Goal: Transaction & Acquisition: Obtain resource

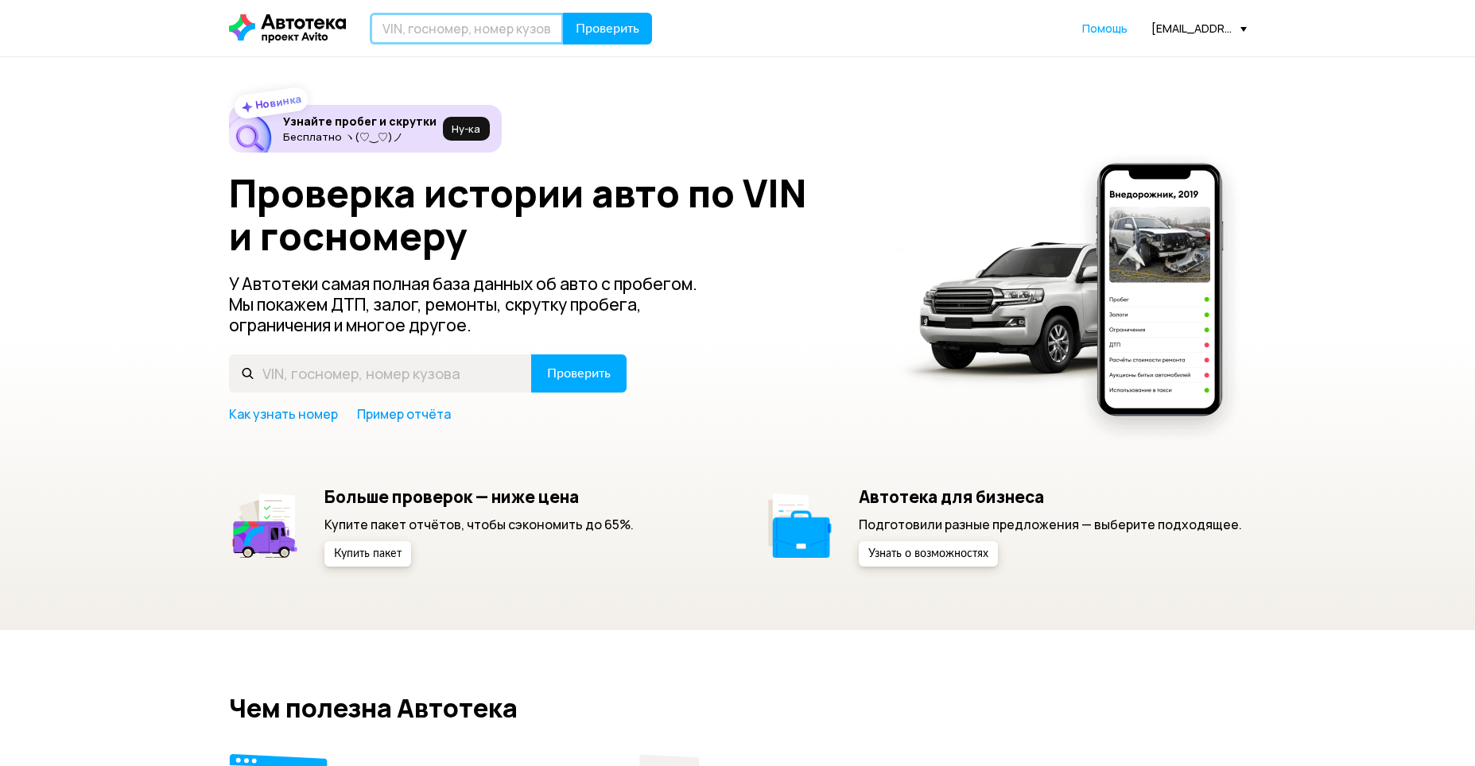
click at [459, 23] on input "text" at bounding box center [467, 29] width 194 height 32
type input "C"
type input "С777ТО36"
click at [602, 27] on span "Проверить" at bounding box center [608, 28] width 64 height 13
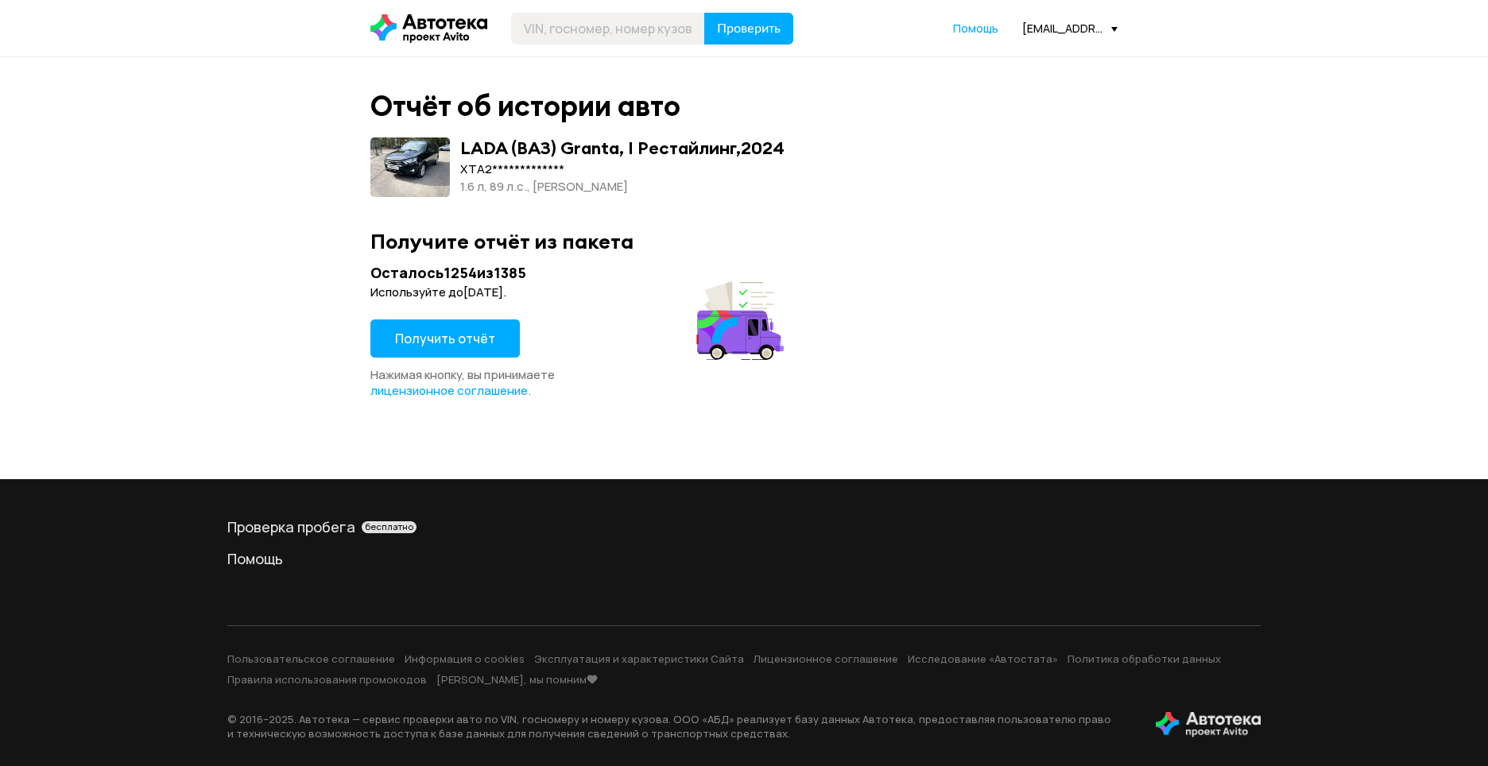
click at [456, 336] on span "Получить отчёт" at bounding box center [445, 338] width 100 height 17
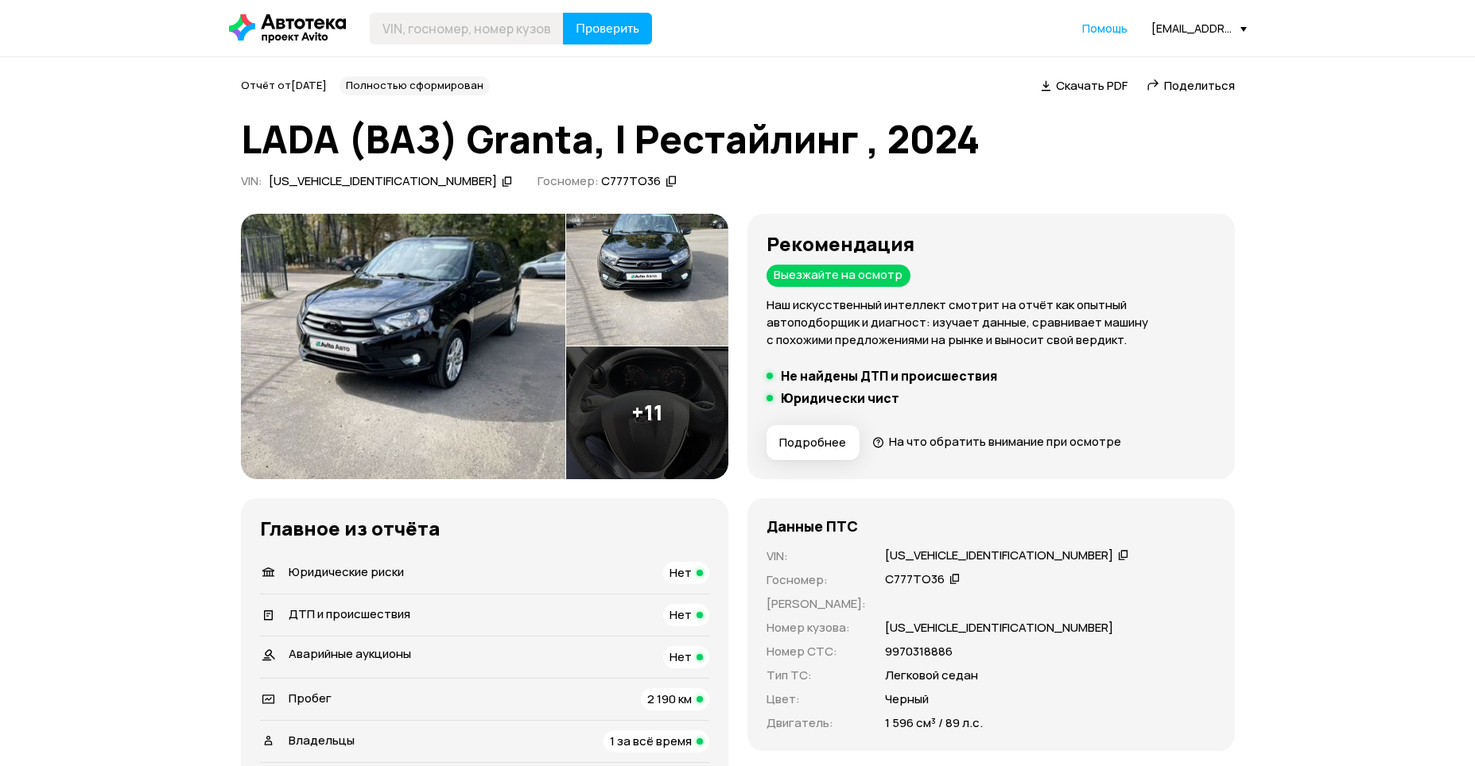
click at [452, 273] on img at bounding box center [403, 347] width 324 height 266
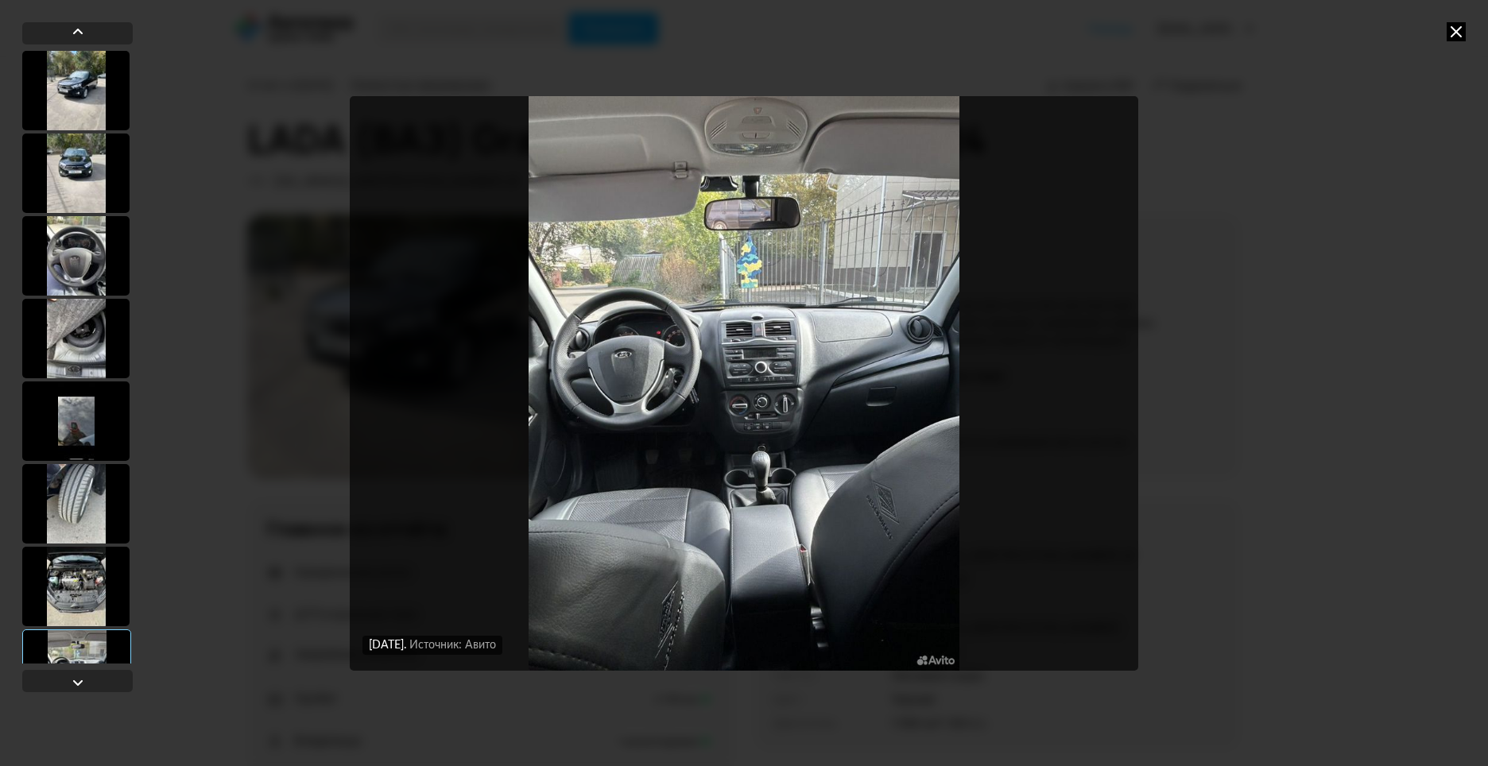
click at [772, 409] on img "Go to Slide 8" at bounding box center [744, 383] width 789 height 575
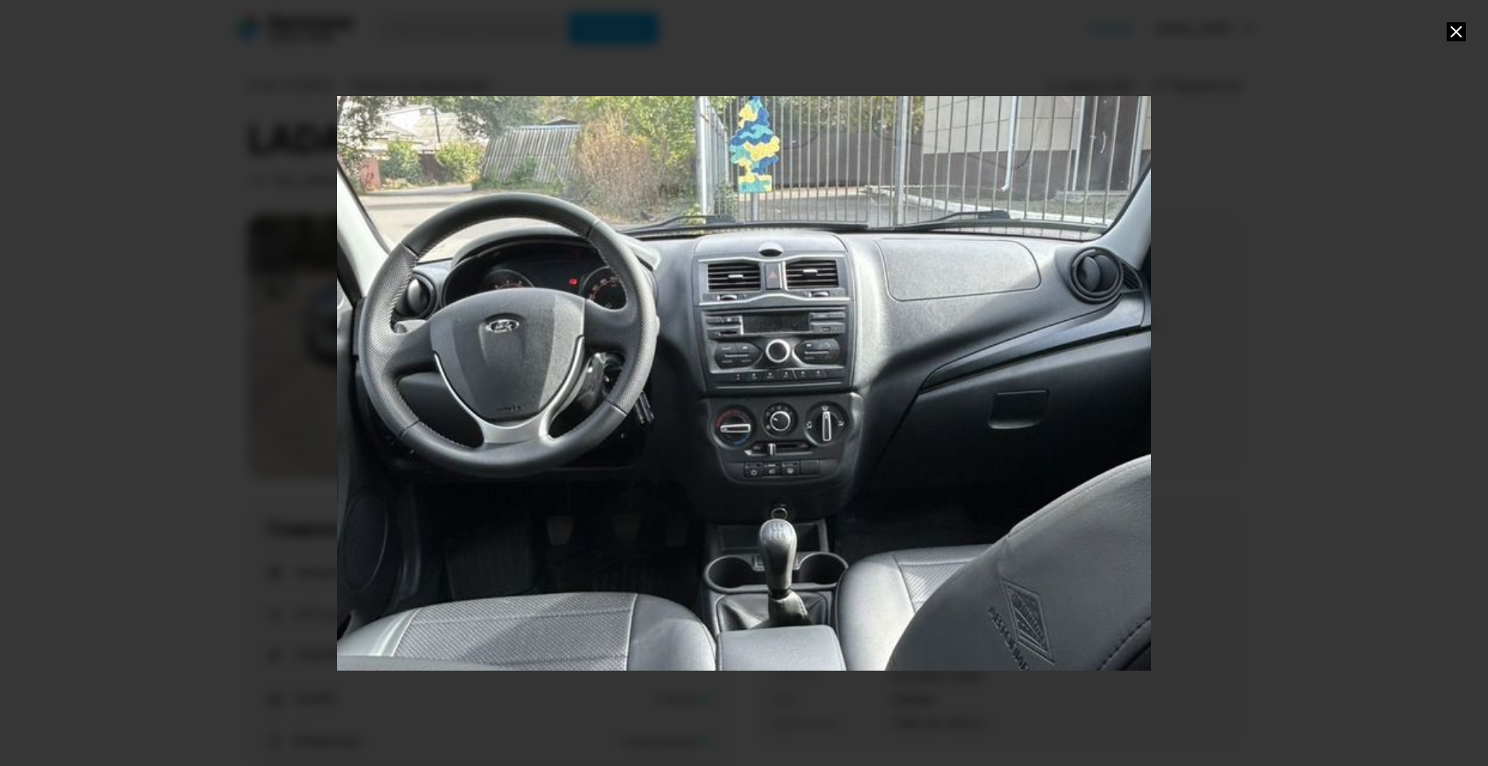
click at [772, 409] on div "Go to Slide 8" at bounding box center [744, 383] width 1628 height 1150
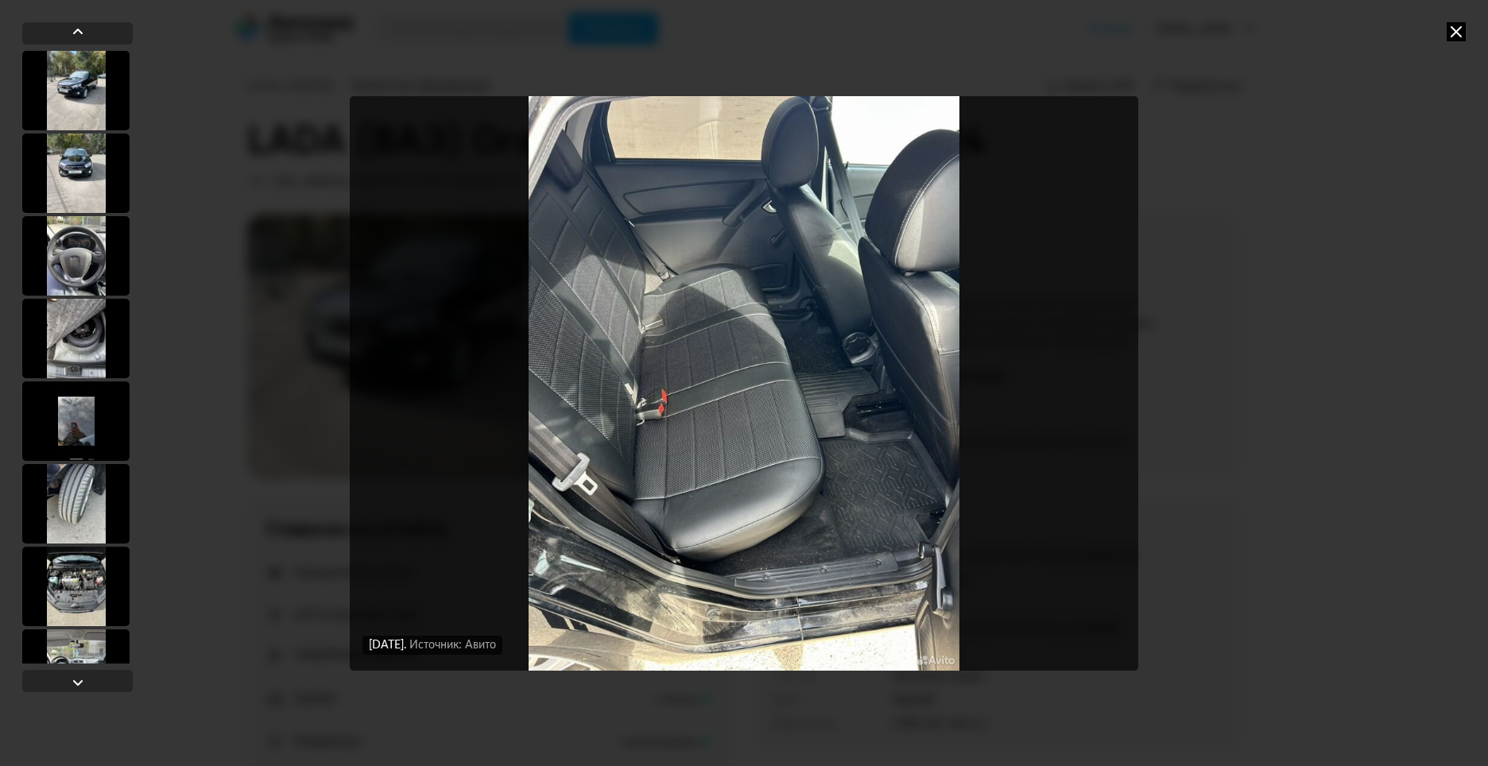
click at [1454, 33] on icon at bounding box center [1456, 31] width 19 height 19
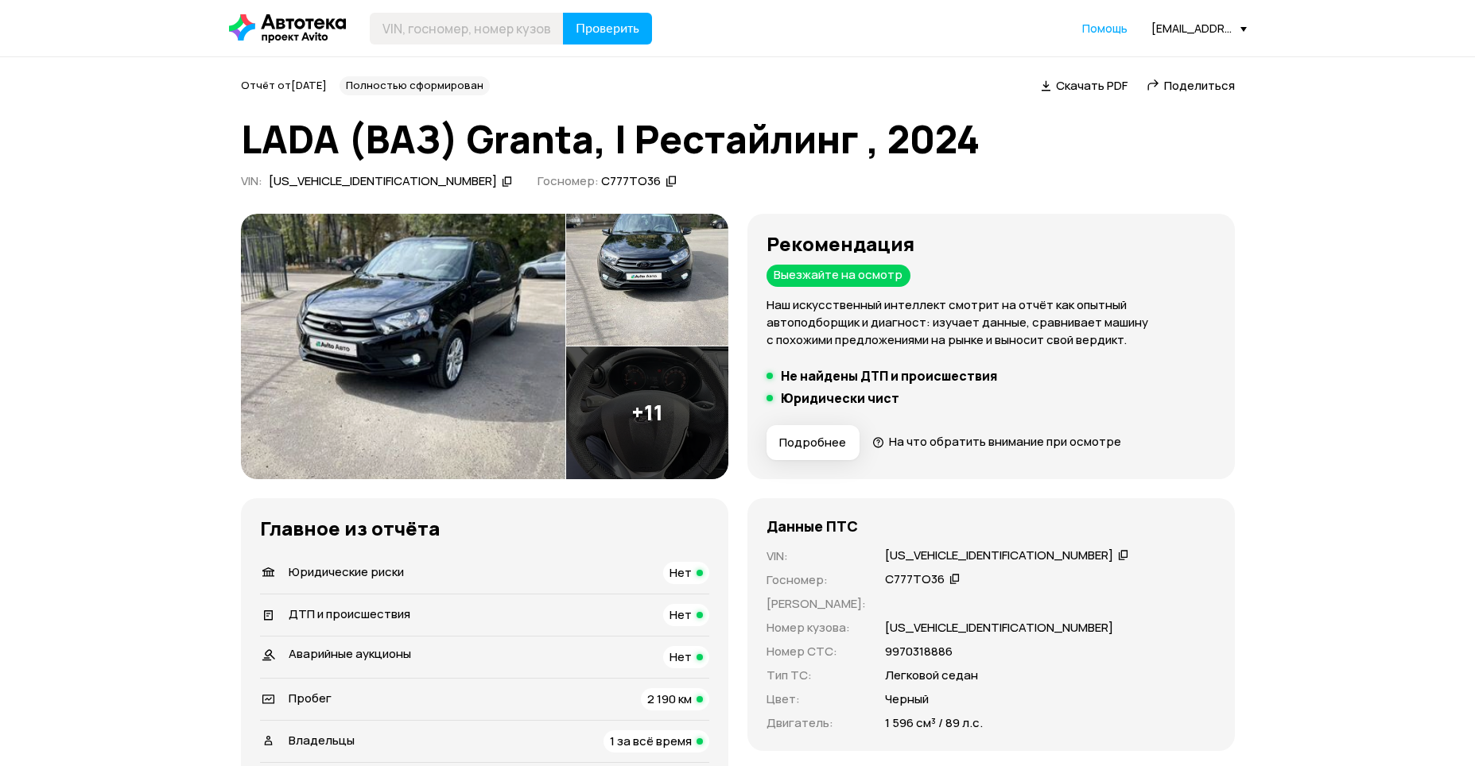
click at [336, 184] on div "[US_VEHICLE_IDENTIFICATION_NUMBER]" at bounding box center [383, 181] width 228 height 17
copy div "[US_VEHICLE_IDENTIFICATION_NUMBER]"
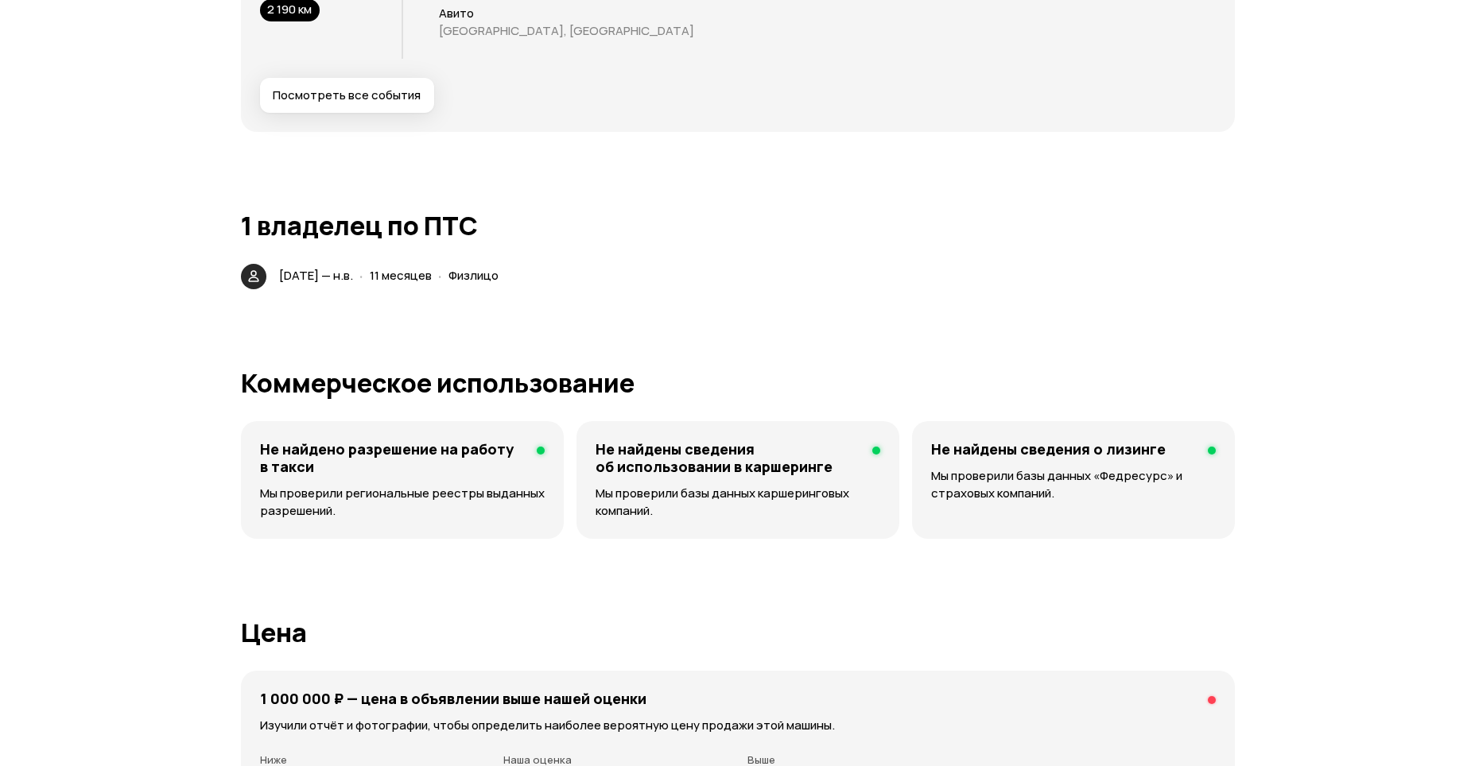
scroll to position [3498, 0]
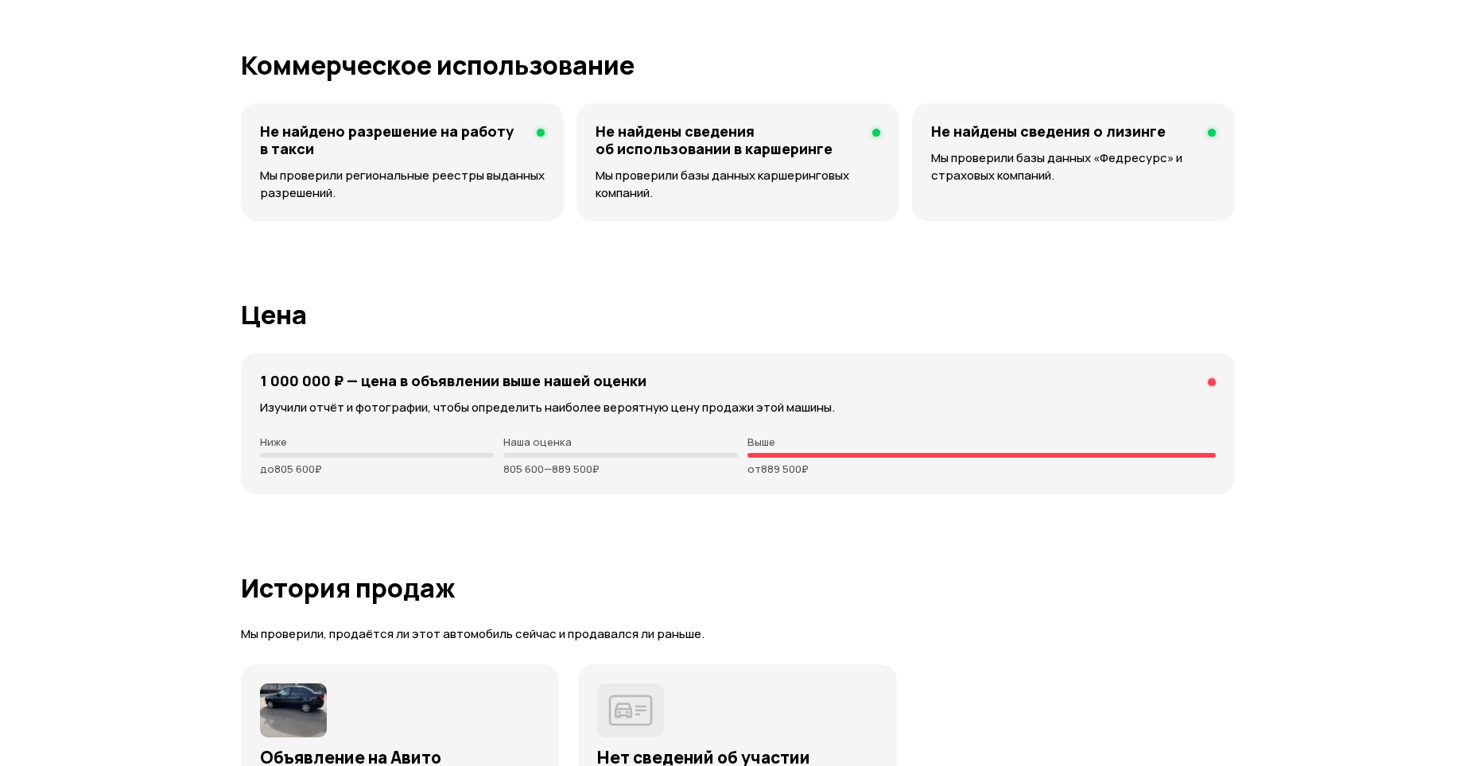
drag, startPoint x: 502, startPoint y: 465, endPoint x: 678, endPoint y: 486, distance: 176.9
click at [677, 486] on div "1 000 000 ₽ — цена в объявлении выше нашей оценки Изучили отчёт и фотографии, ч…" at bounding box center [738, 424] width 994 height 142
click at [1000, 597] on h1 "История продаж" at bounding box center [738, 588] width 994 height 29
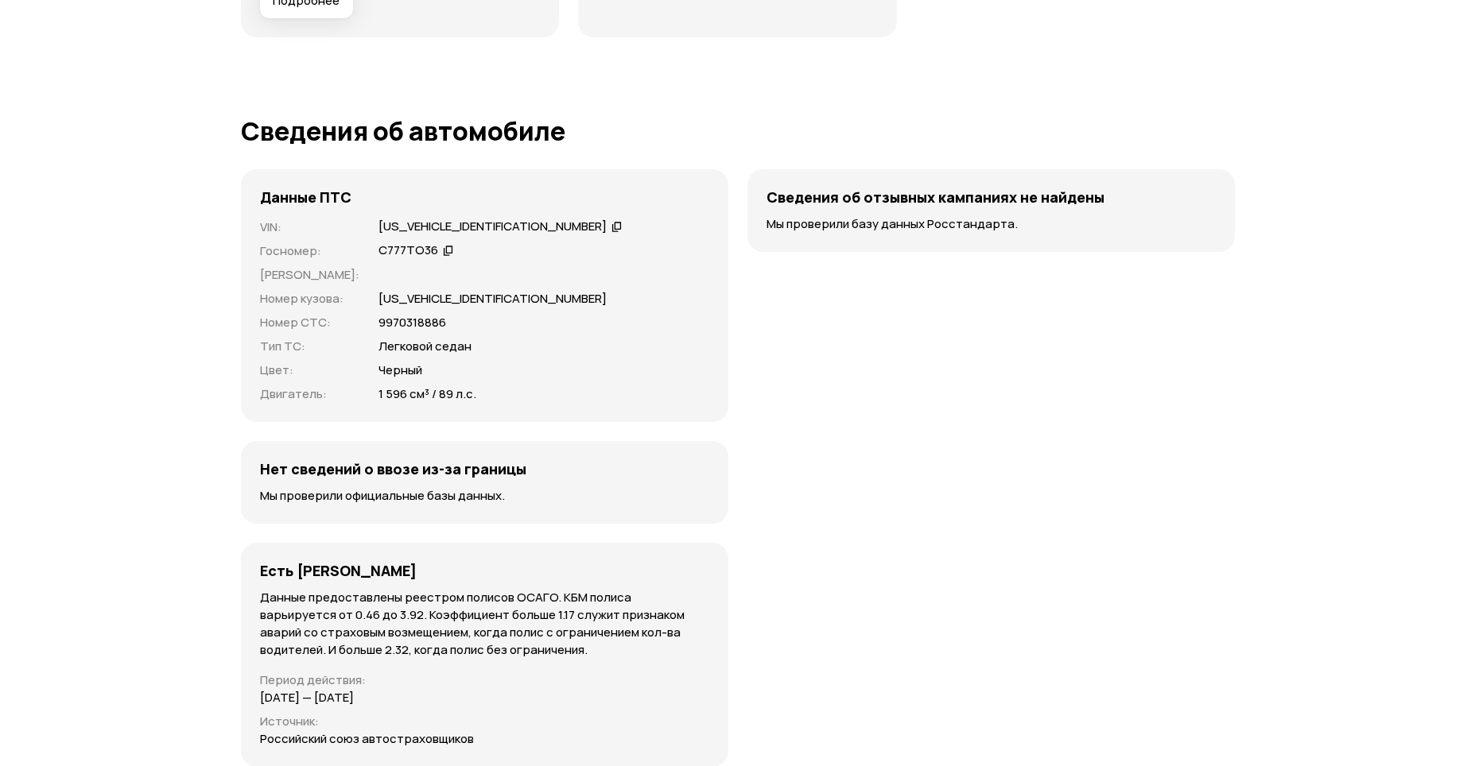
scroll to position [4532, 0]
